Goal: Task Accomplishment & Management: Manage account settings

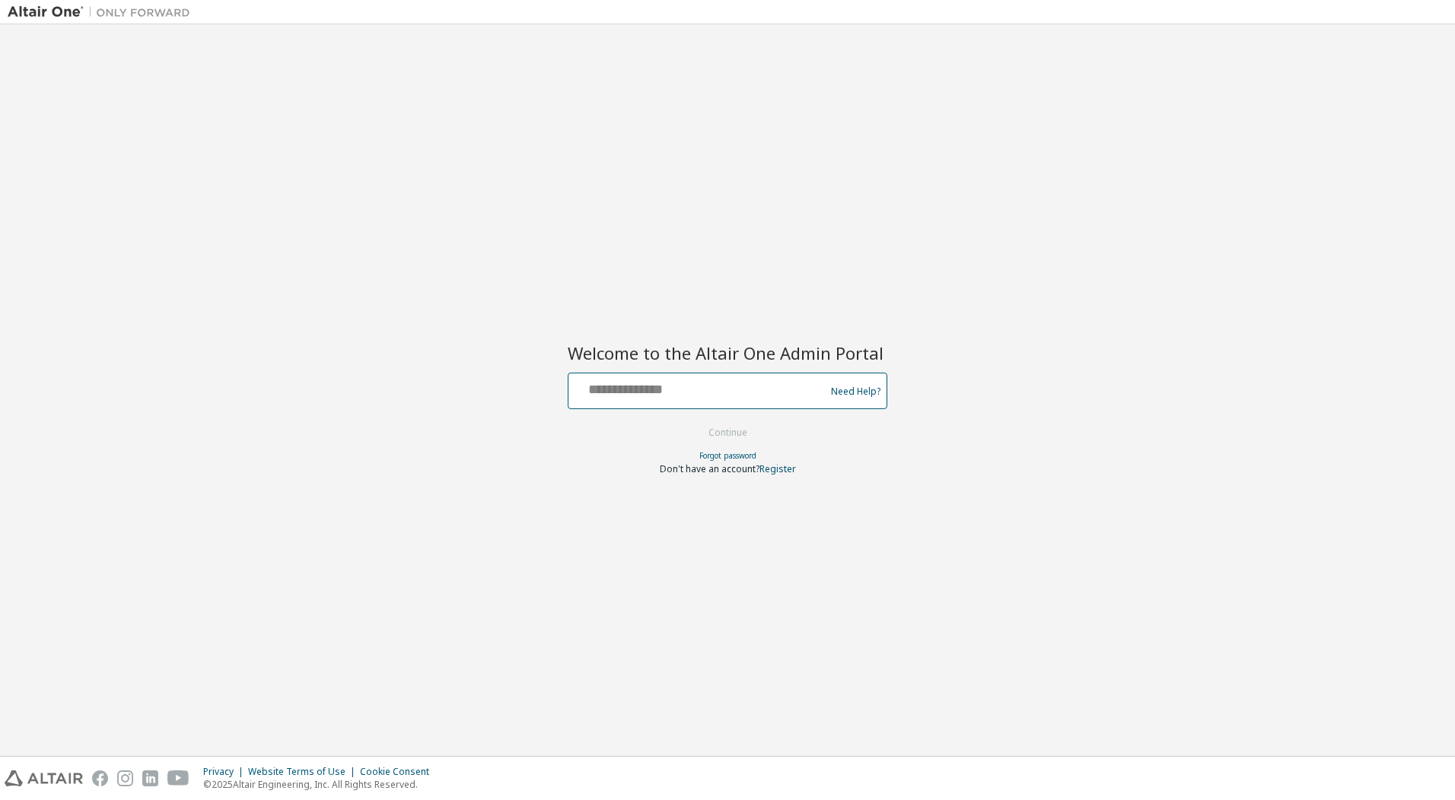
click at [759, 381] on input "text" at bounding box center [698, 388] width 249 height 22
type input "**********"
click at [729, 440] on button "Continue" at bounding box center [727, 433] width 71 height 23
